Goal: Find specific page/section: Find specific page/section

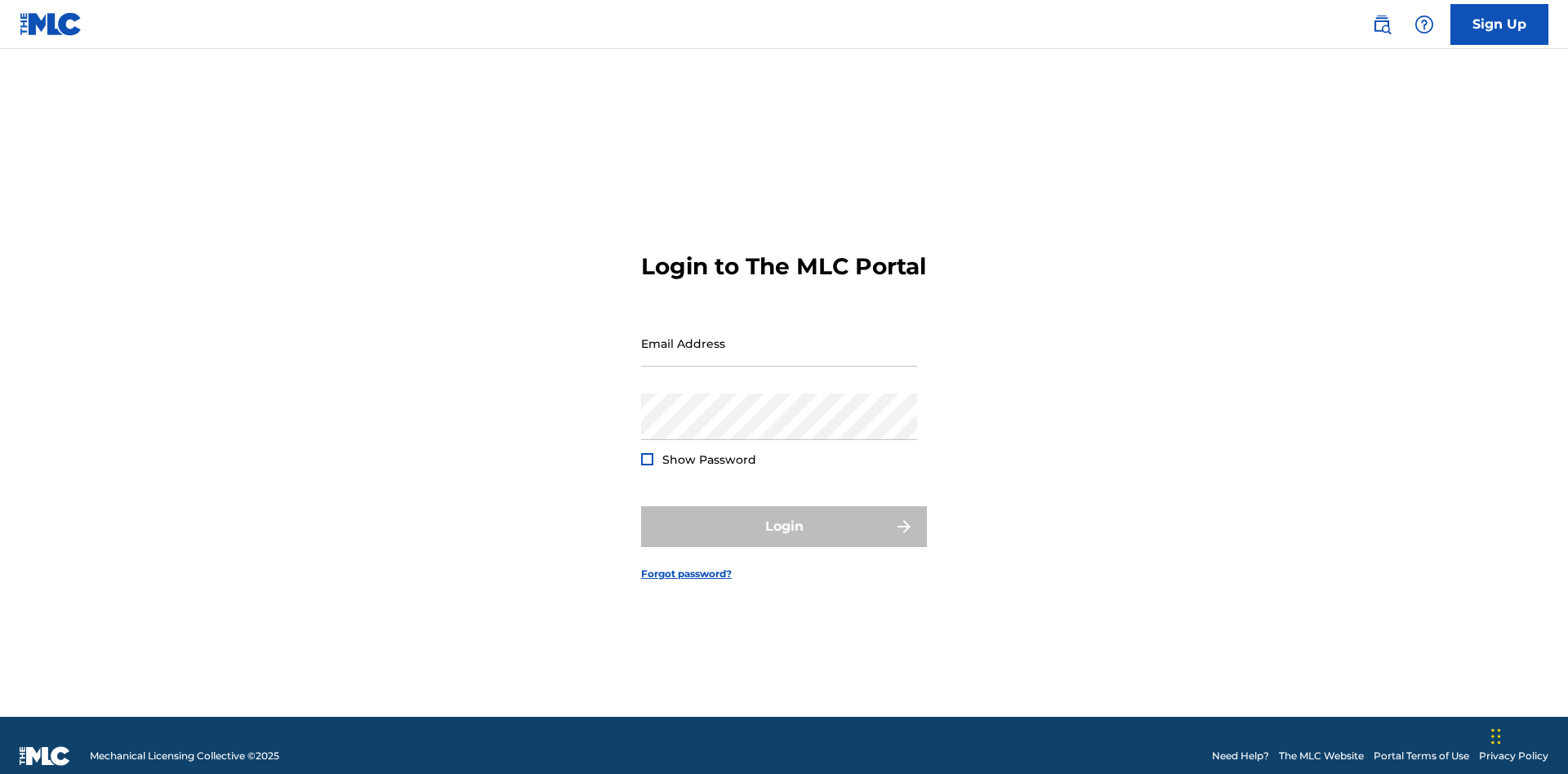
scroll to position [21, 0]
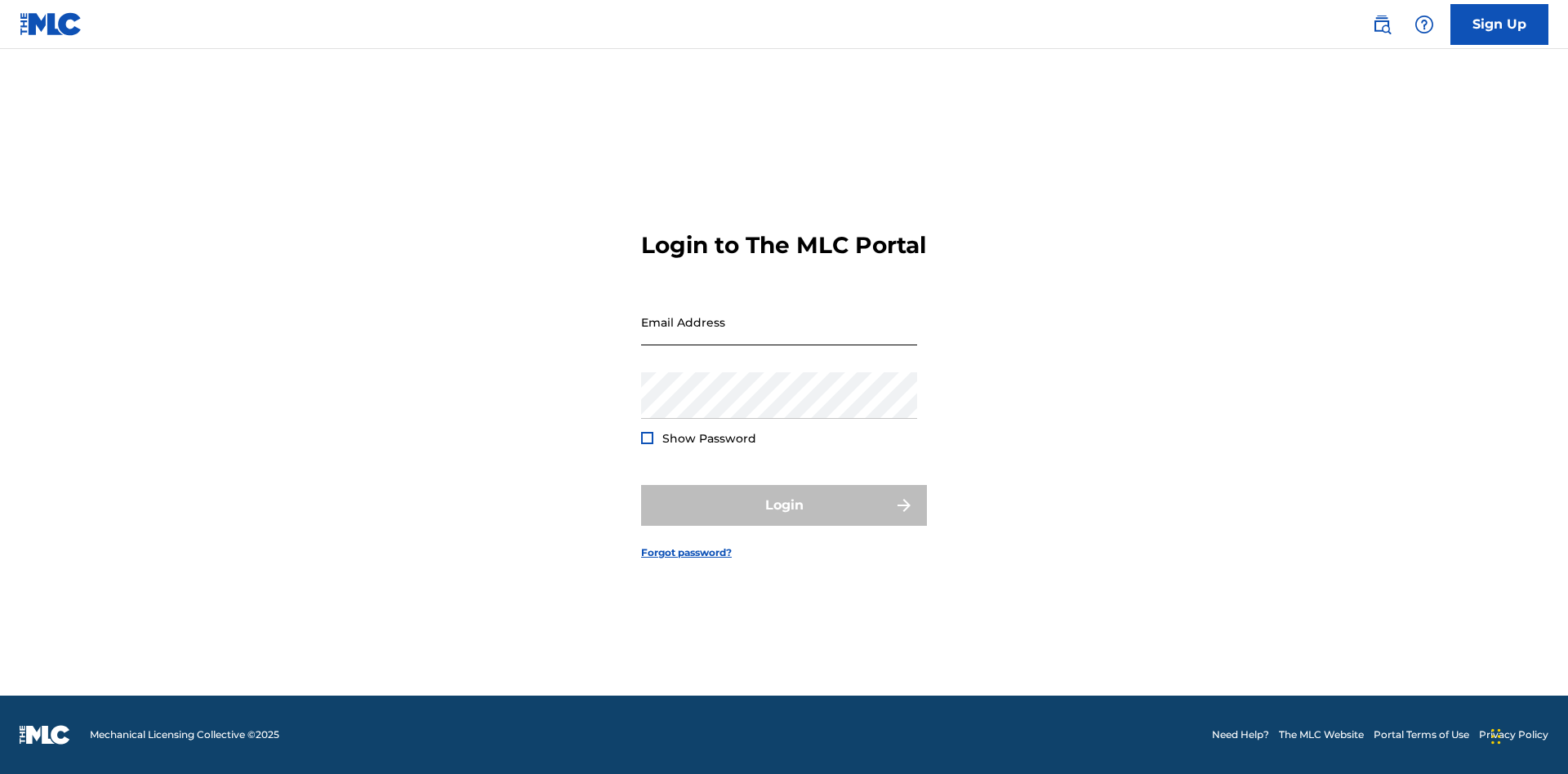
click at [779, 335] on input "Email Address" at bounding box center [779, 322] width 276 height 47
type input "Krystal.Ribble@themlc.com"
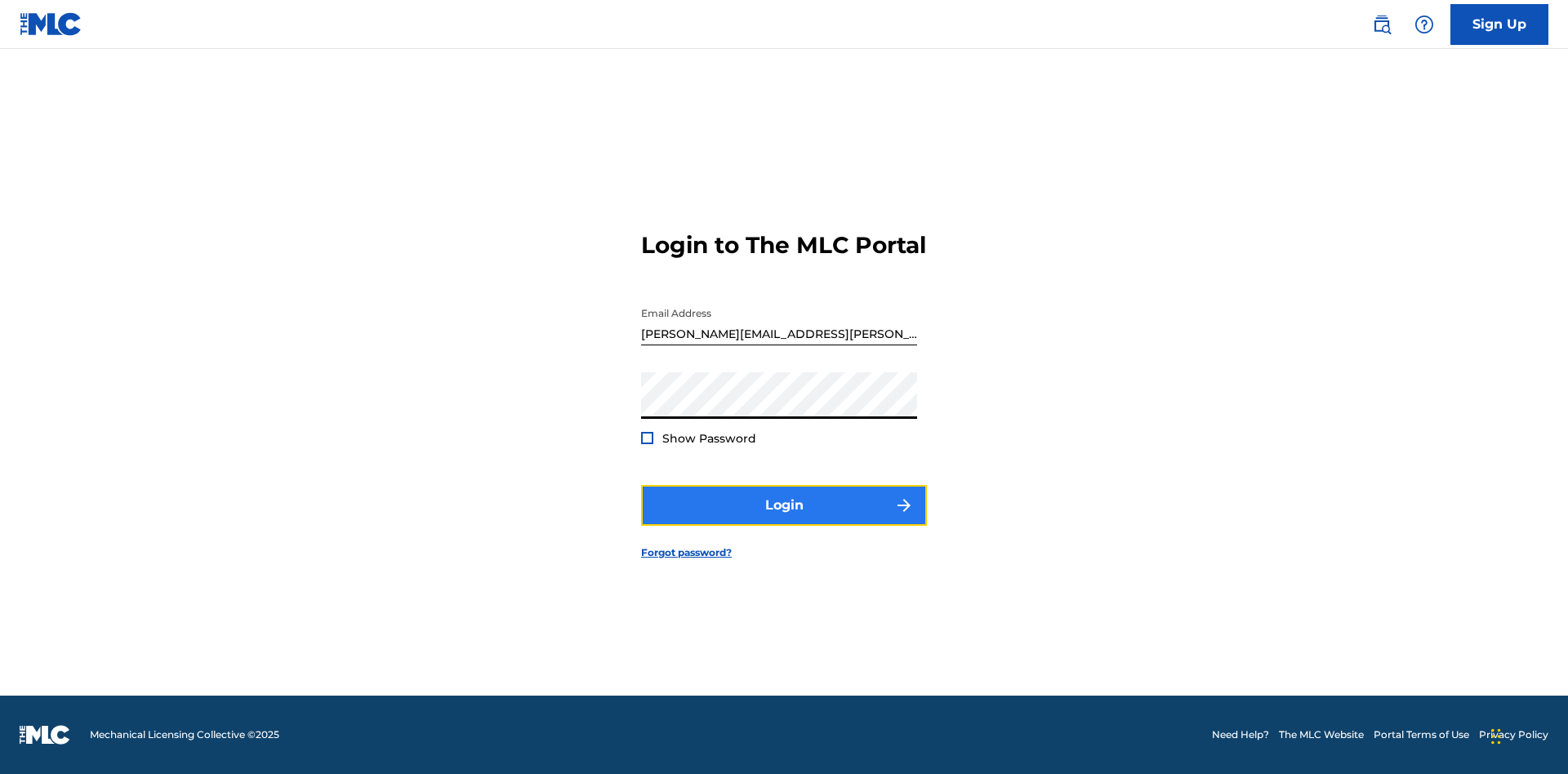
click at [784, 519] on button "Login" at bounding box center [784, 506] width 286 height 41
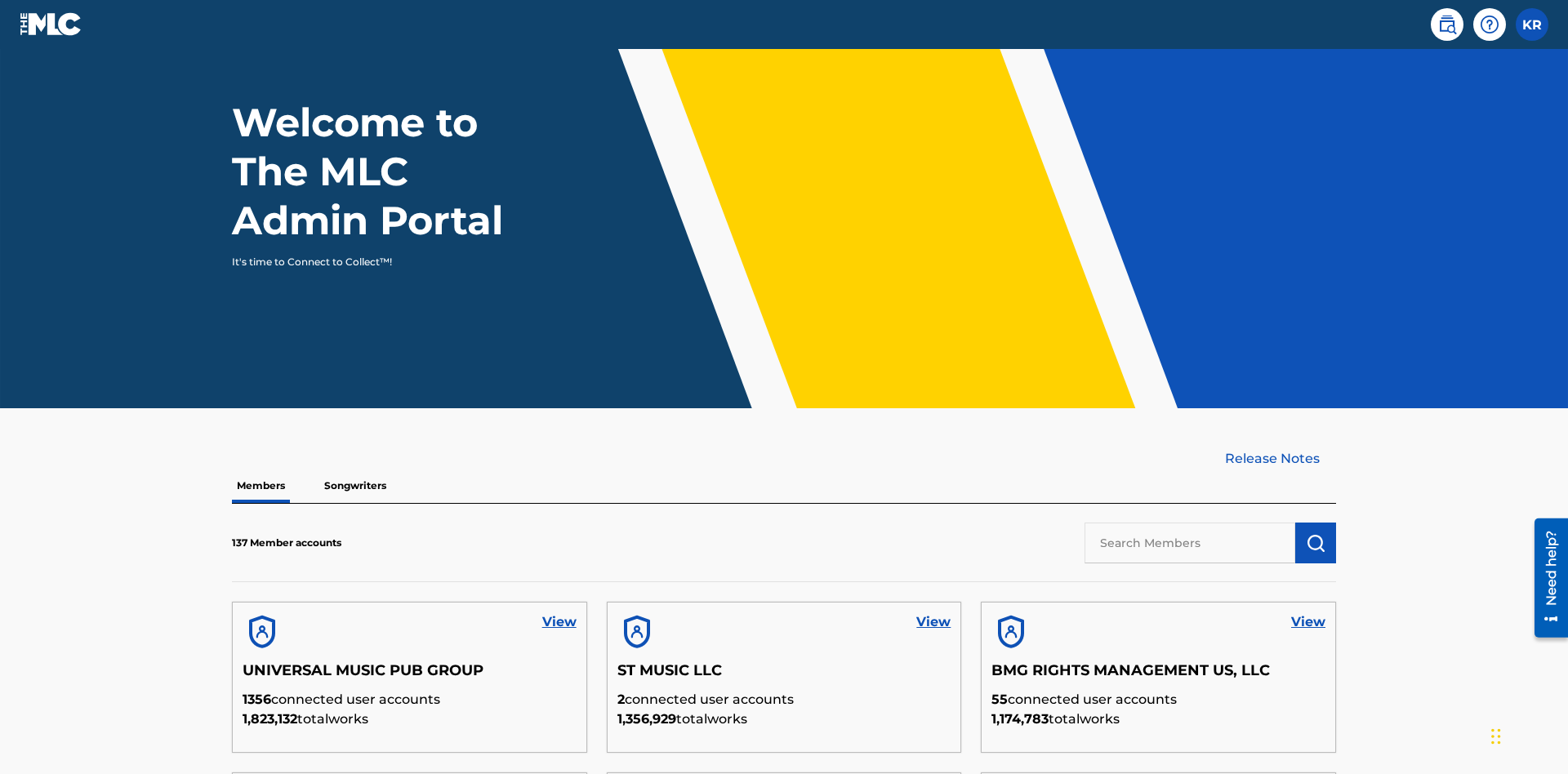
scroll to position [494, 0]
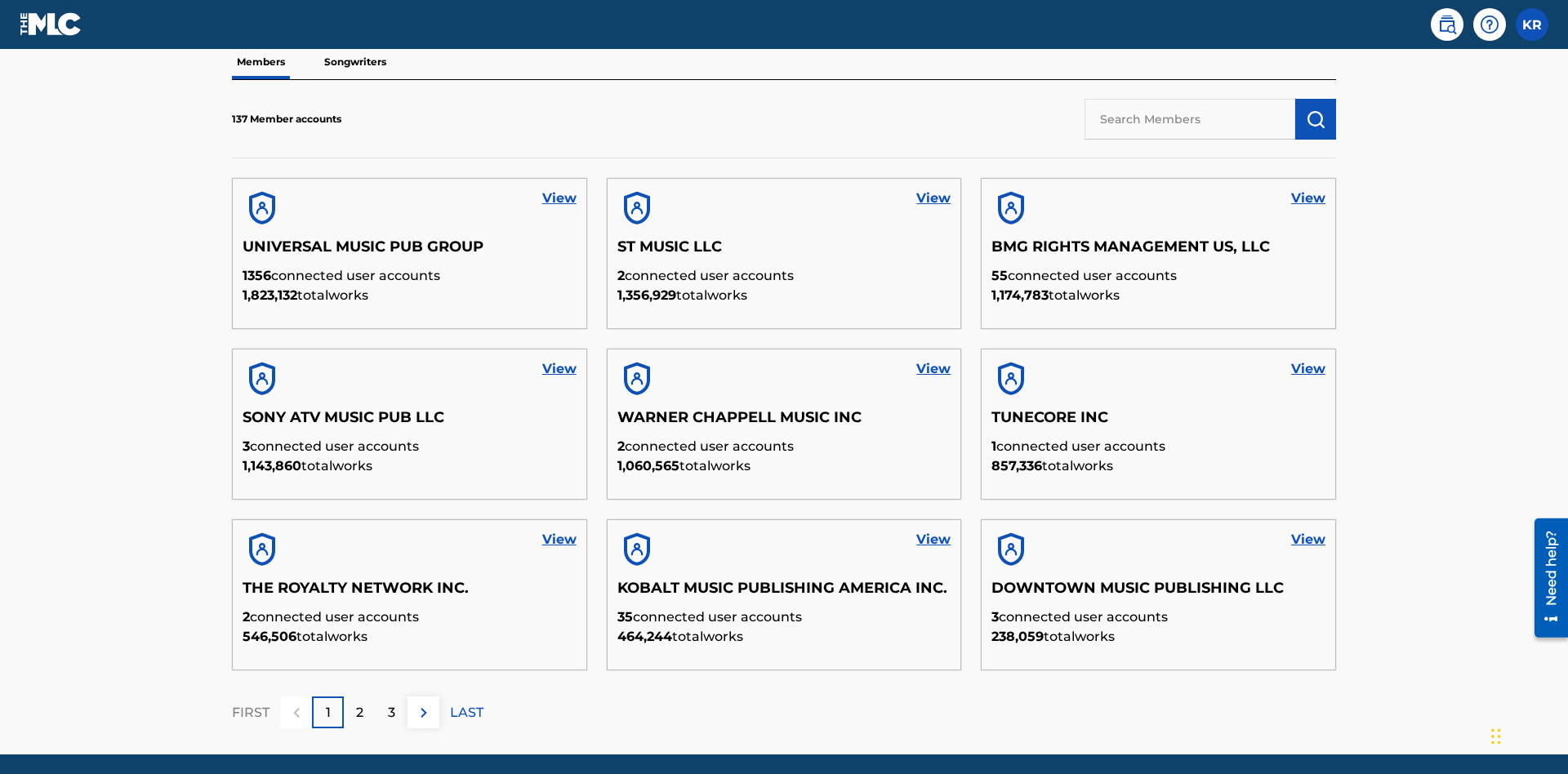
click at [1190, 119] on input "text" at bounding box center [1190, 120] width 211 height 41
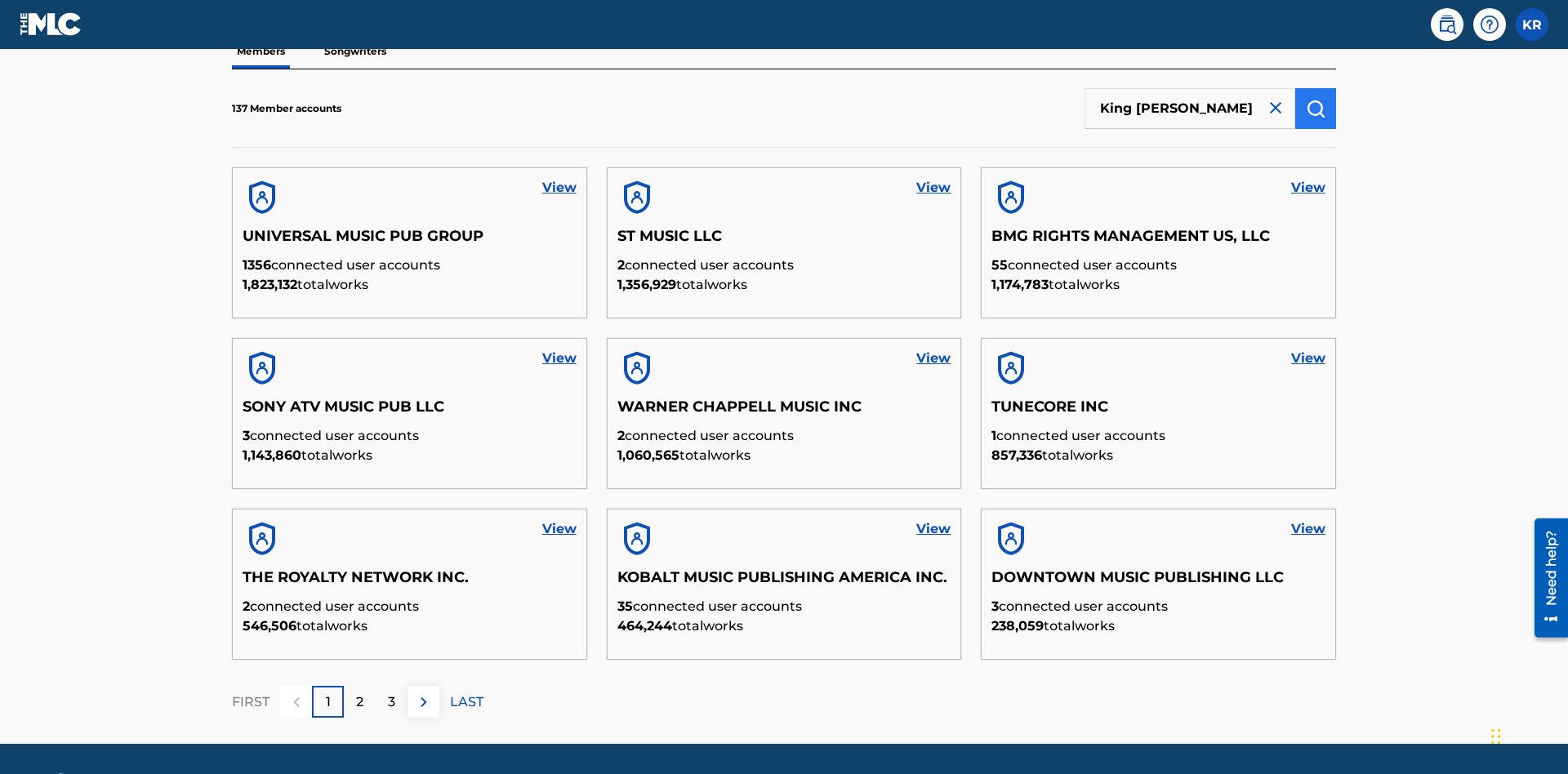
type input "King McTesterson"
click at [1315, 108] on img "submit" at bounding box center [1315, 109] width 19 height 19
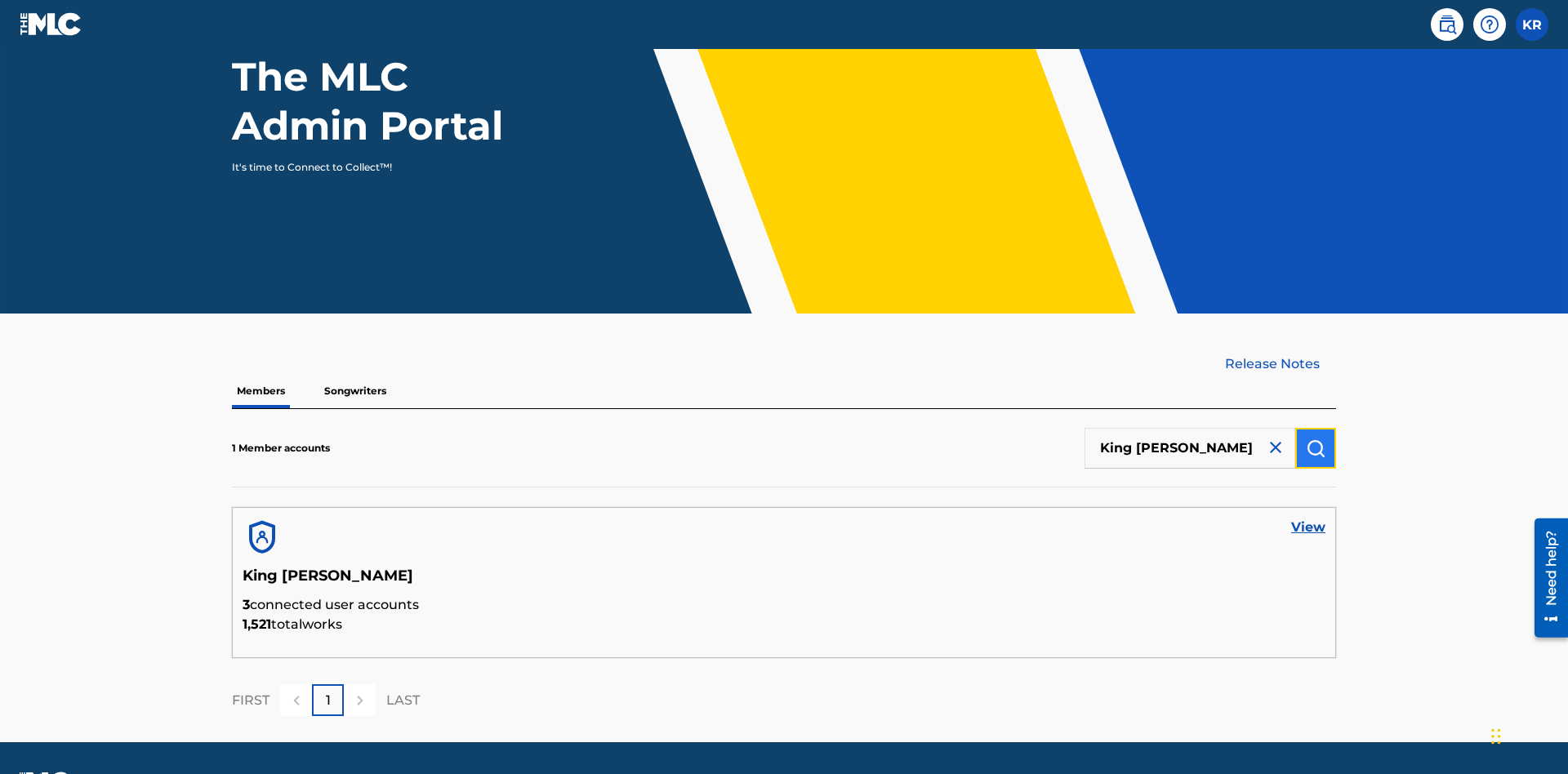
scroll to position [211, 0]
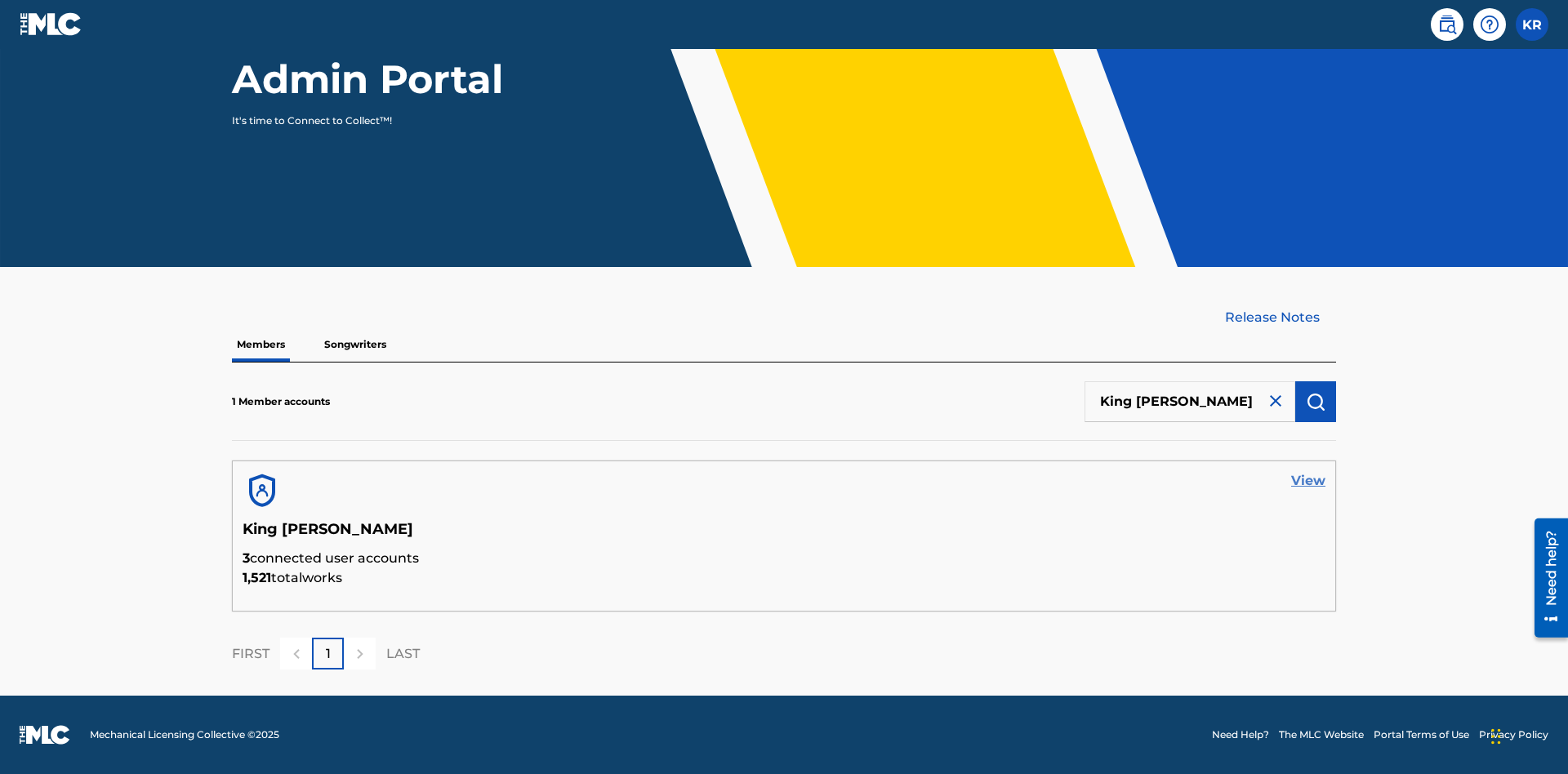
click at [1308, 480] on link "View" at bounding box center [1307, 480] width 34 height 19
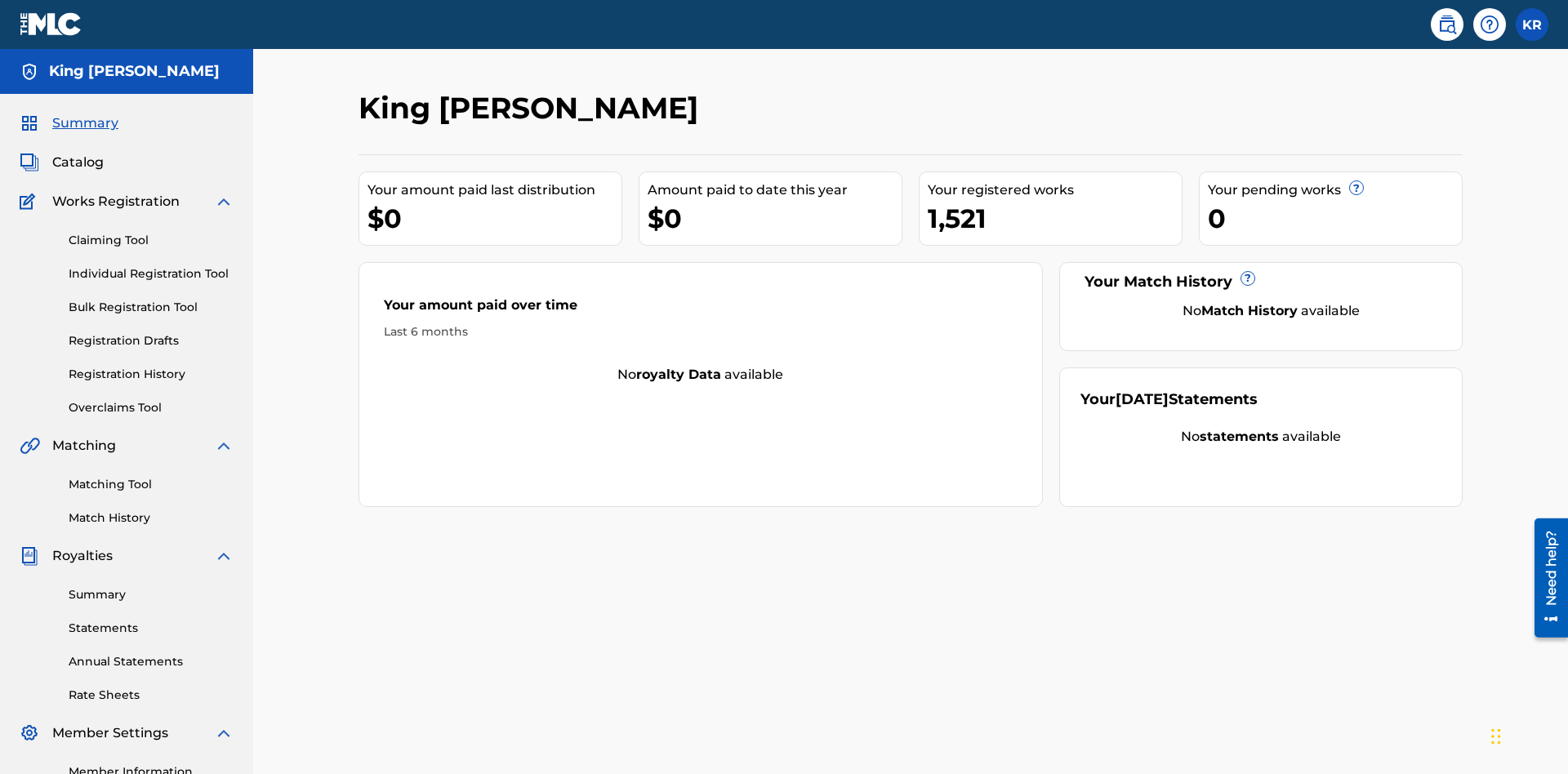
scroll to position [54, 0]
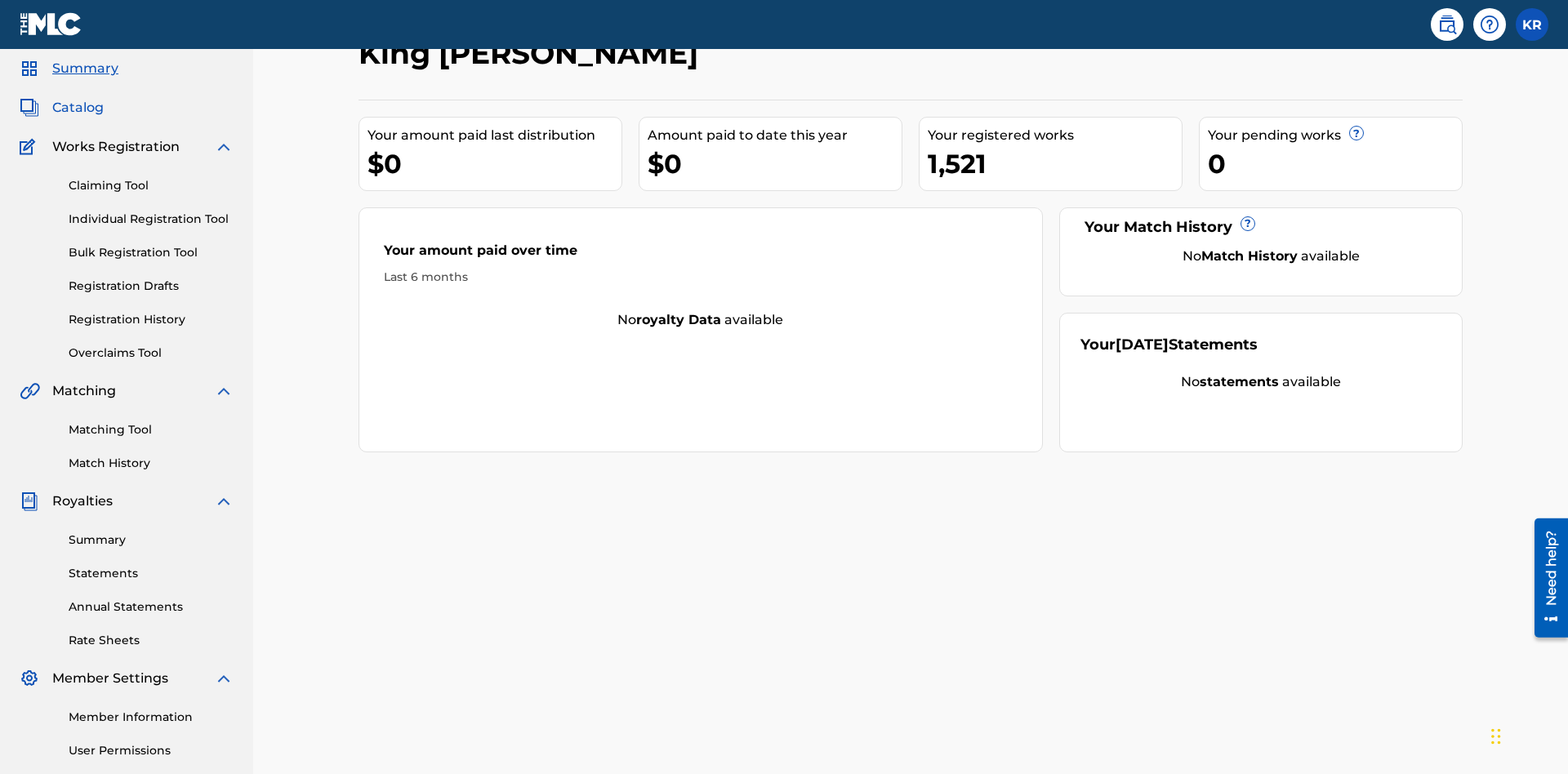
click at [78, 108] on span "Catalog" at bounding box center [78, 108] width 52 height 19
